Goal: Use online tool/utility: Utilize a website feature to perform a specific function

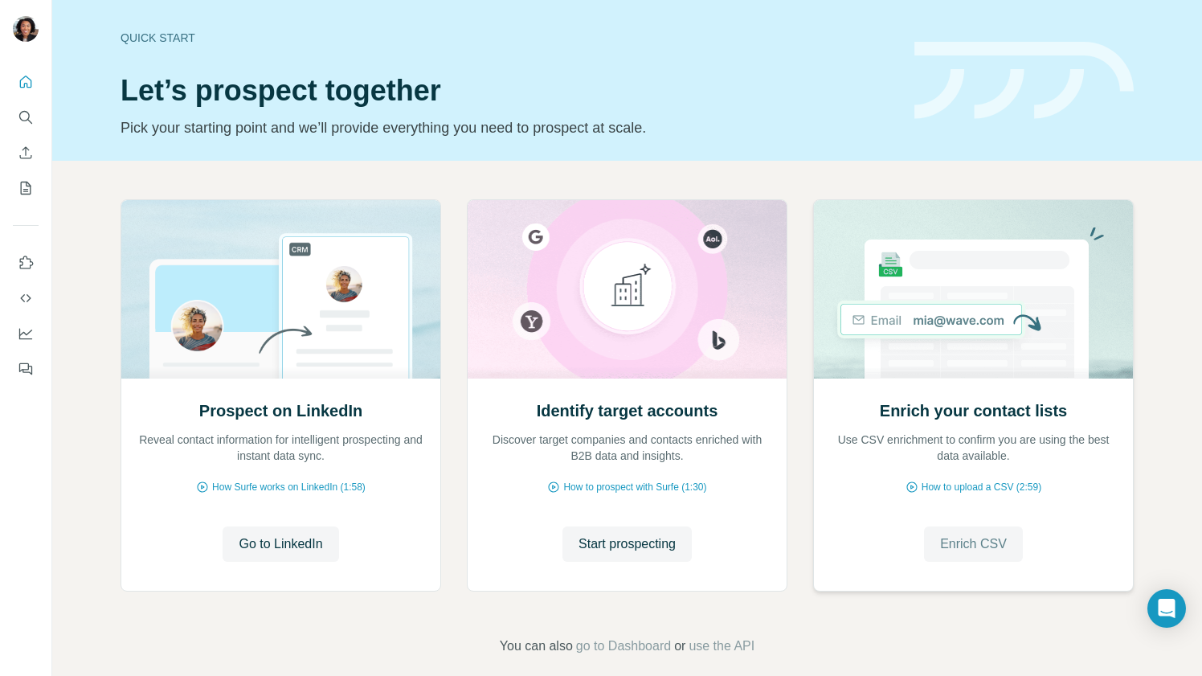
click at [964, 552] on span "Enrich CSV" at bounding box center [973, 543] width 67 height 19
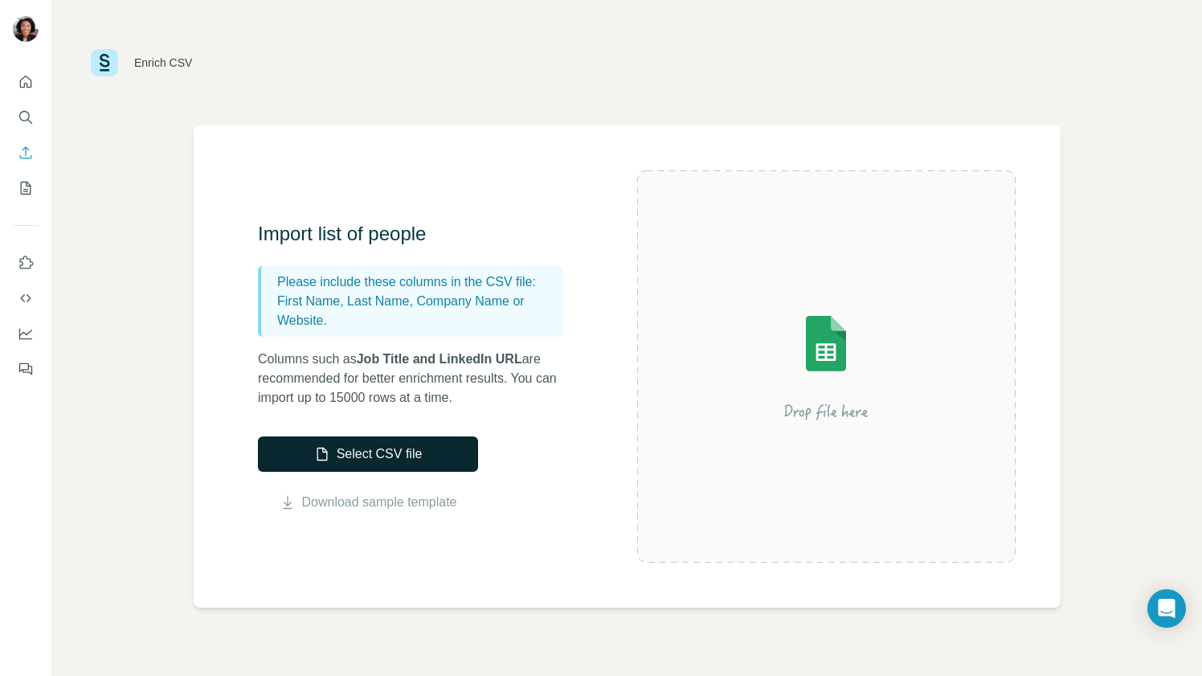
click at [391, 453] on button "Select CSV file" at bounding box center [368, 453] width 220 height 35
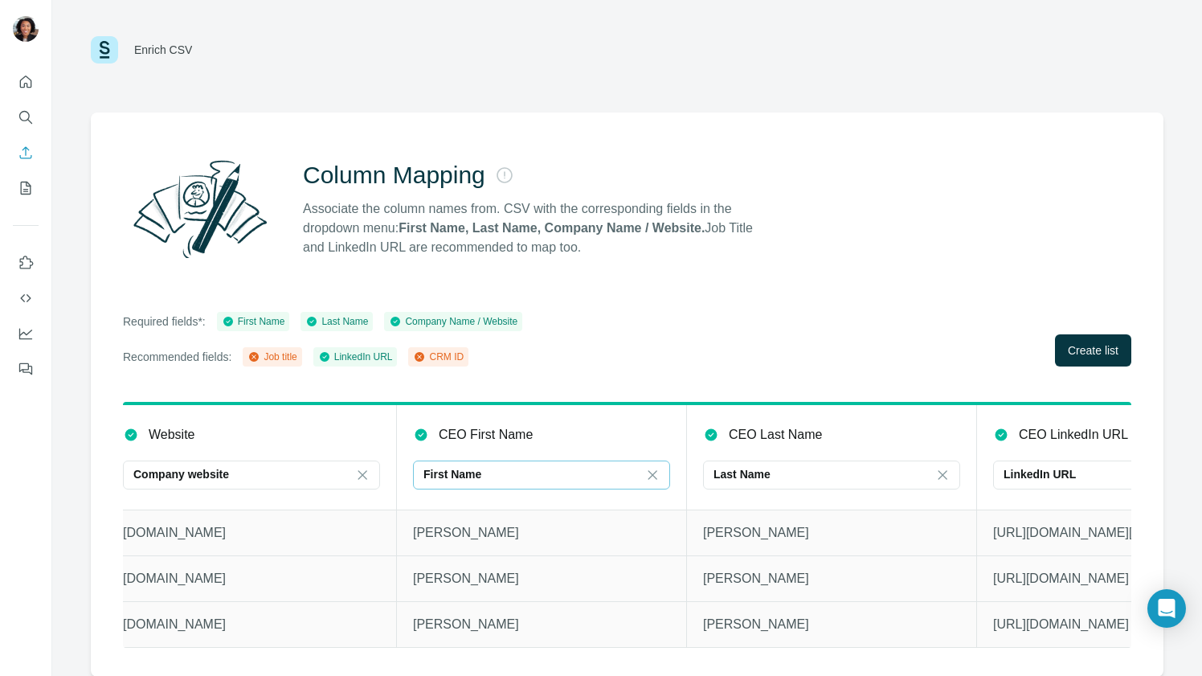
scroll to position [0, 733]
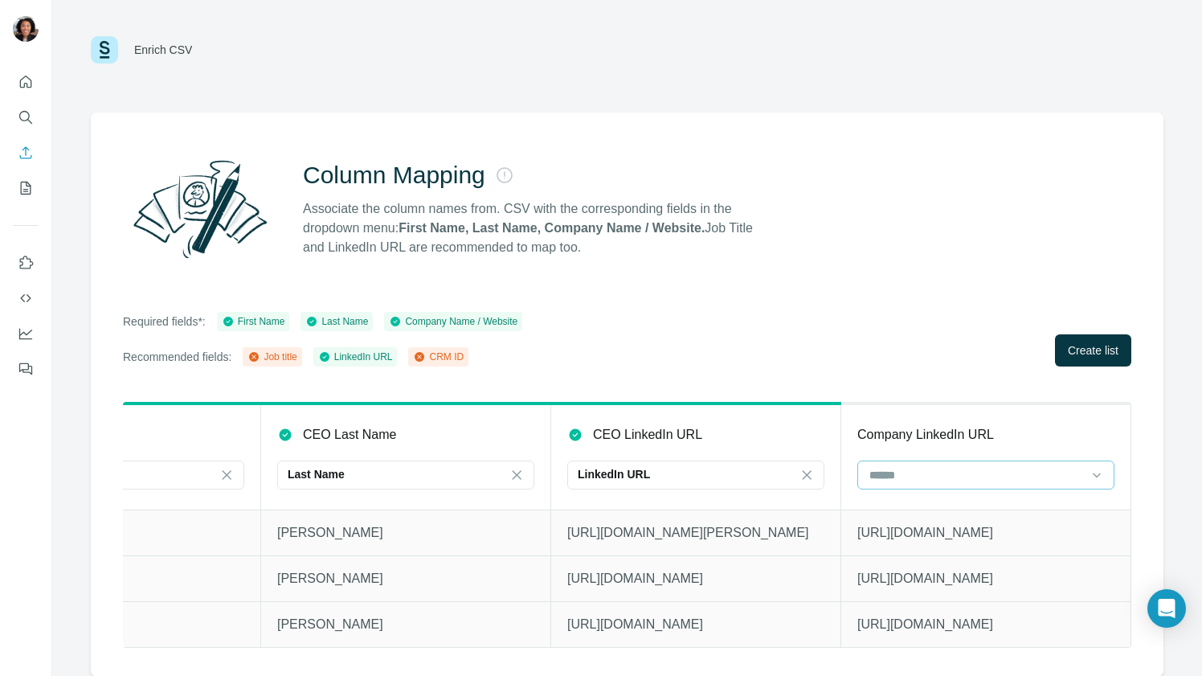
click at [919, 467] on input at bounding box center [976, 475] width 217 height 18
click at [878, 292] on div "Column Mapping Associate the column names from. CSV with the corresponding fiel…" at bounding box center [627, 395] width 1073 height 564
click at [1113, 344] on span "Create list" at bounding box center [1093, 350] width 51 height 16
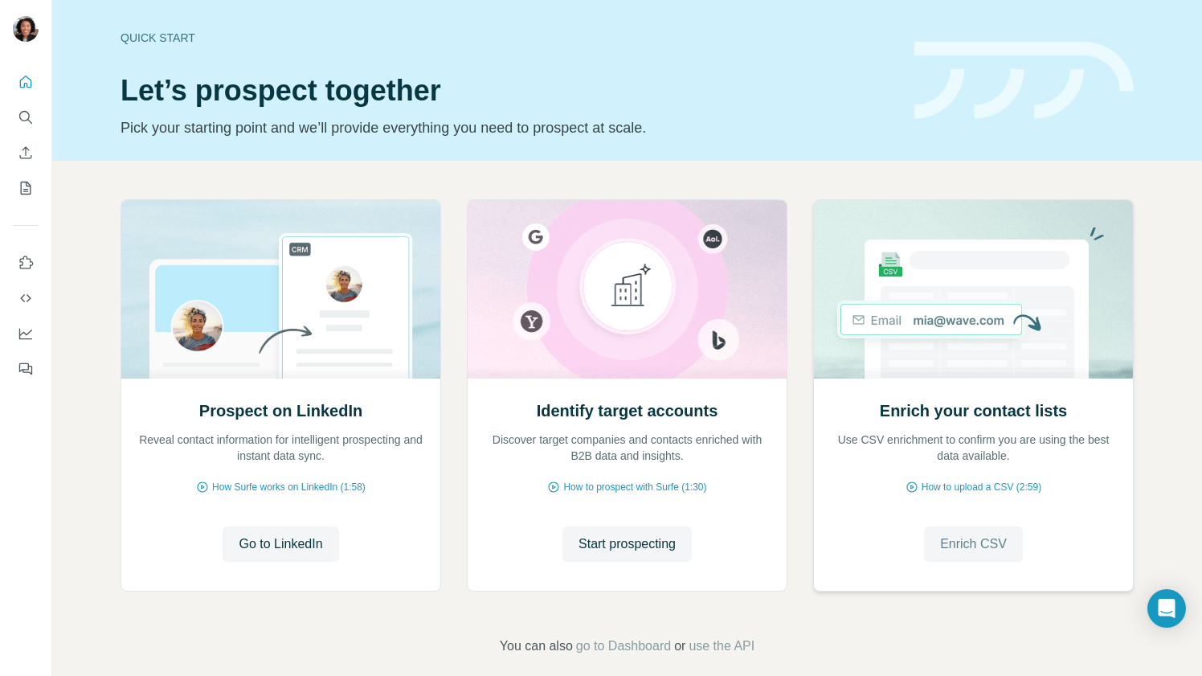
click at [976, 542] on span "Enrich CSV" at bounding box center [973, 543] width 67 height 19
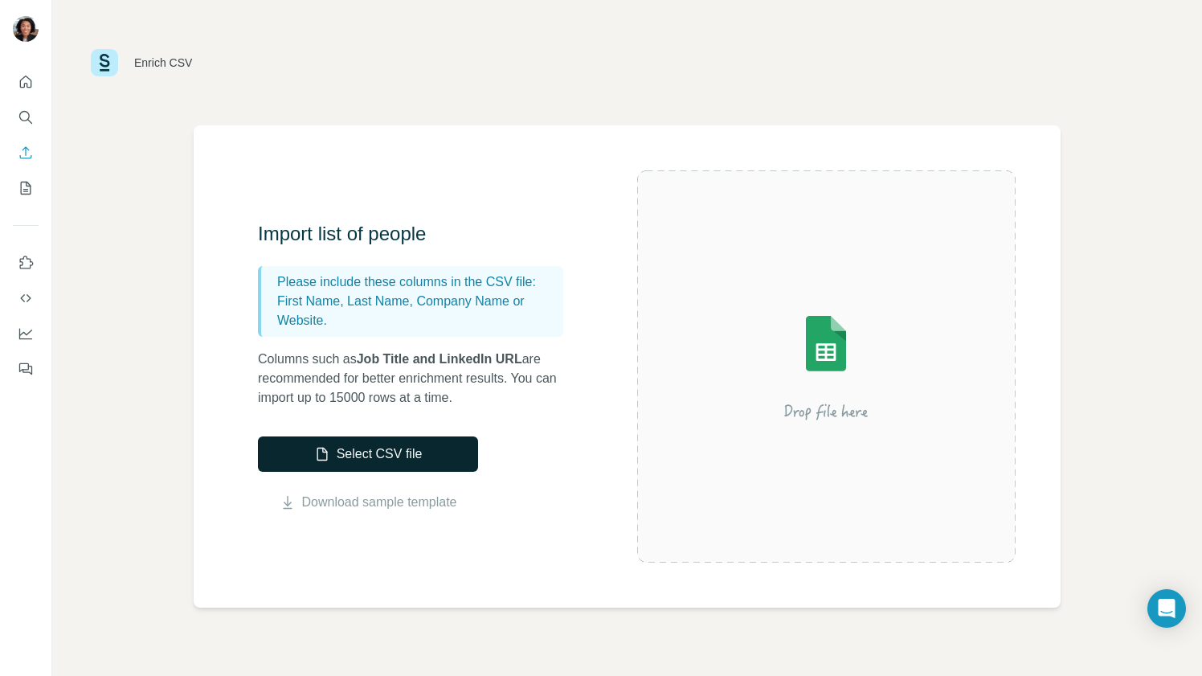
click at [392, 444] on button "Select CSV file" at bounding box center [368, 453] width 220 height 35
